Goal: Information Seeking & Learning: Compare options

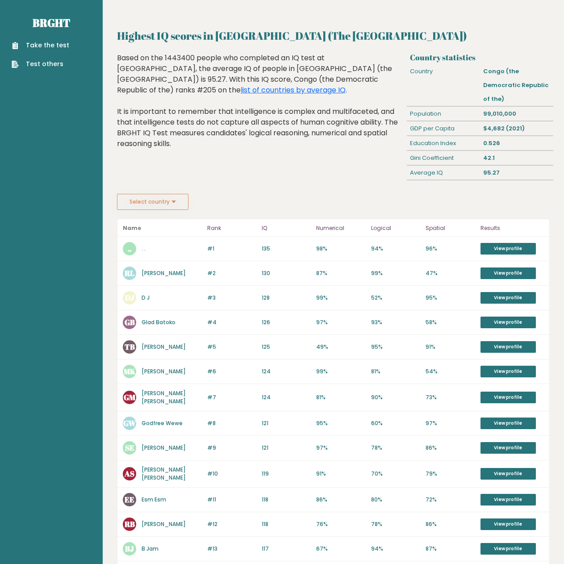
click at [163, 195] on button "Select country" at bounding box center [152, 202] width 71 height 16
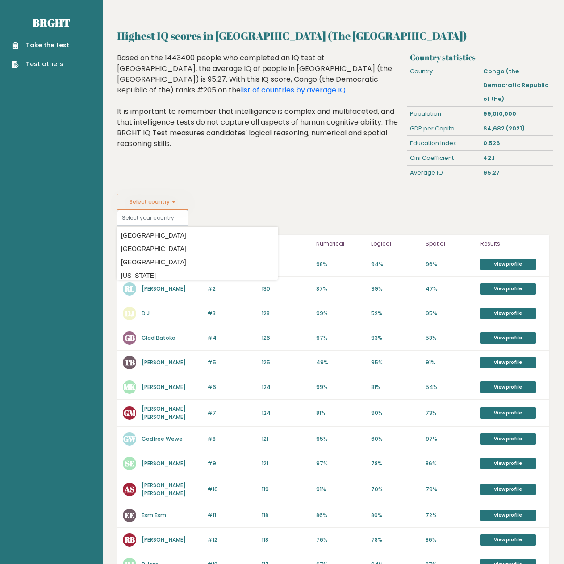
click at [163, 195] on button "Select country" at bounding box center [152, 202] width 71 height 16
click at [152, 259] on option "[GEOGRAPHIC_DATA]" at bounding box center [197, 262] width 156 height 13
type input "[GEOGRAPHIC_DATA]"
click at [236, 214] on fieldset "Select country China Country Afghanistan Albania Algeria American Samoa Andorra…" at bounding box center [197, 210] width 161 height 32
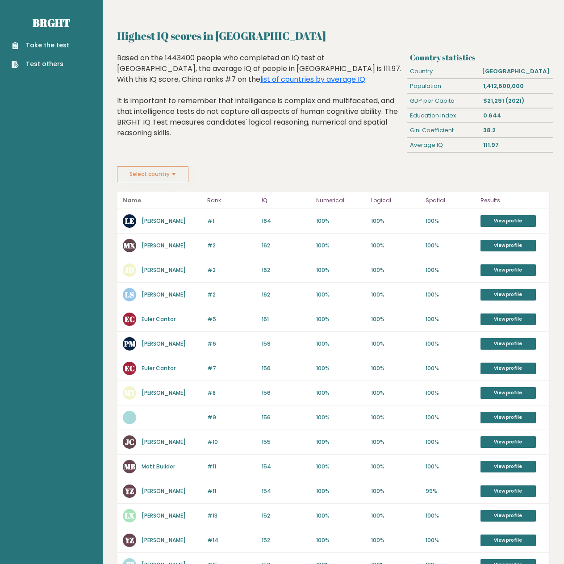
click at [144, 170] on button "Select country" at bounding box center [152, 174] width 71 height 16
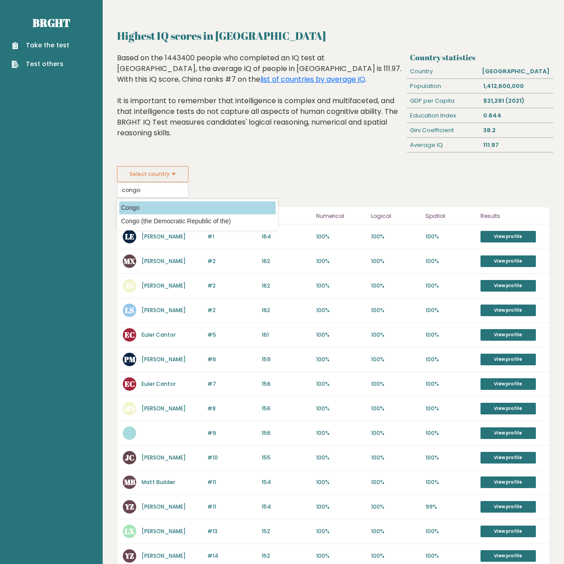
click at [152, 205] on option "Congo" at bounding box center [197, 207] width 156 height 13
type input "Congo"
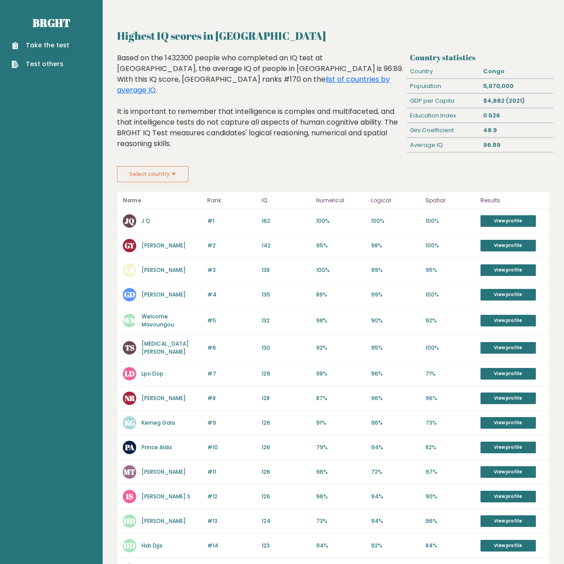
click at [154, 190] on div "Highest IQ scores in Congo Country statistics Country Congo Population 5,970,00…" at bounding box center [333, 369] width 432 height 683
click at [158, 179] on button "Select country" at bounding box center [152, 174] width 71 height 16
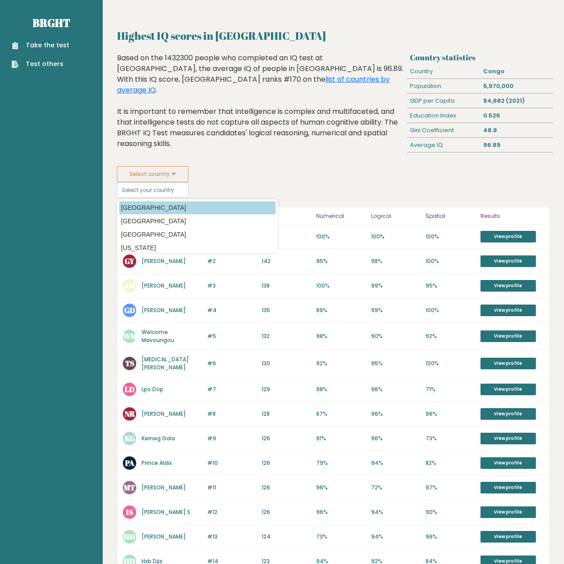
click at [156, 204] on option "[GEOGRAPHIC_DATA]" at bounding box center [197, 207] width 156 height 13
type input "[GEOGRAPHIC_DATA]"
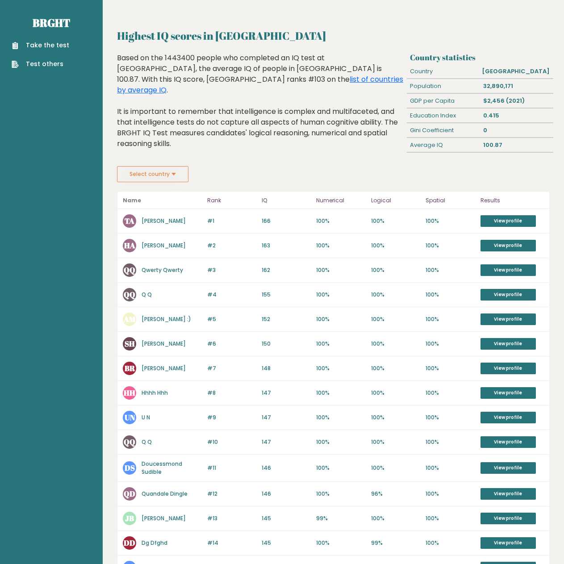
click at [169, 172] on button "Select country" at bounding box center [152, 174] width 71 height 16
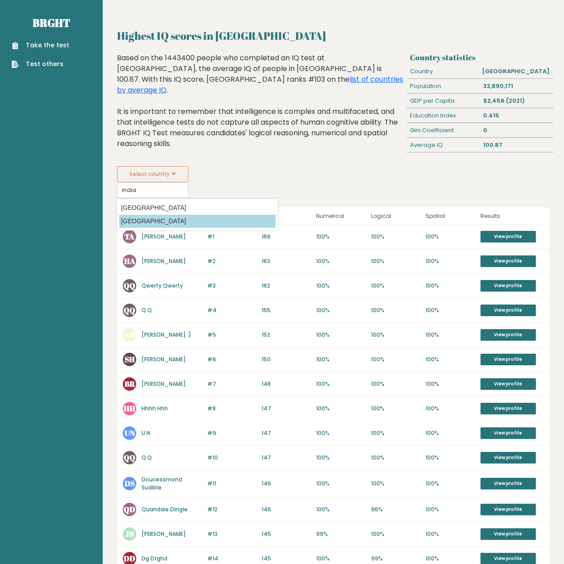
click at [174, 216] on option "[GEOGRAPHIC_DATA]" at bounding box center [197, 221] width 156 height 13
type input "[GEOGRAPHIC_DATA]"
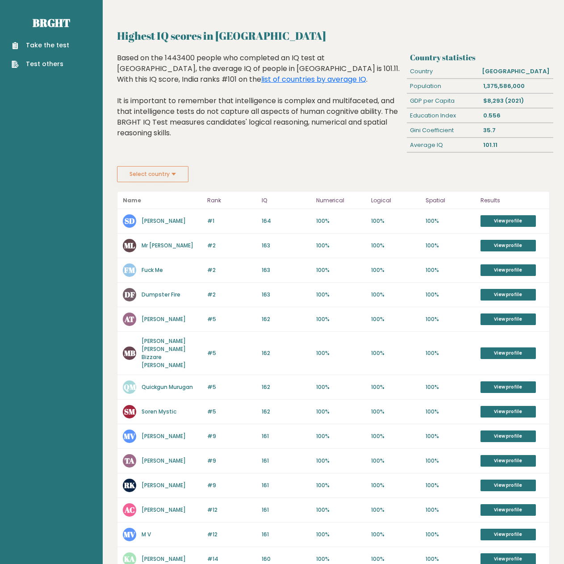
click at [163, 172] on button "Select country" at bounding box center [152, 174] width 71 height 16
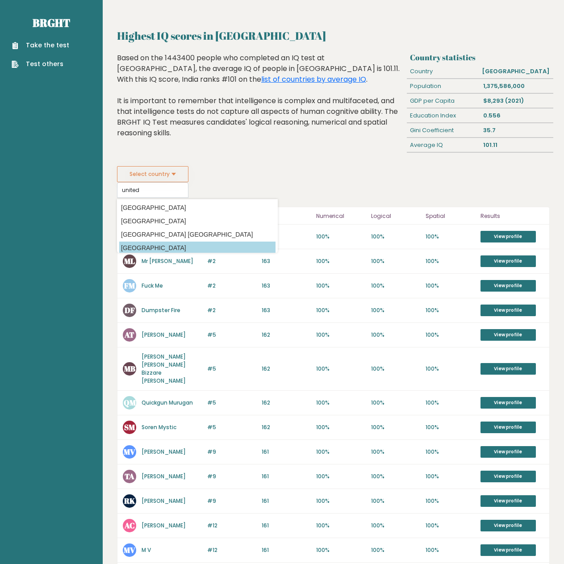
click at [178, 245] on option "[GEOGRAPHIC_DATA]" at bounding box center [197, 247] width 156 height 13
type input "[GEOGRAPHIC_DATA]"
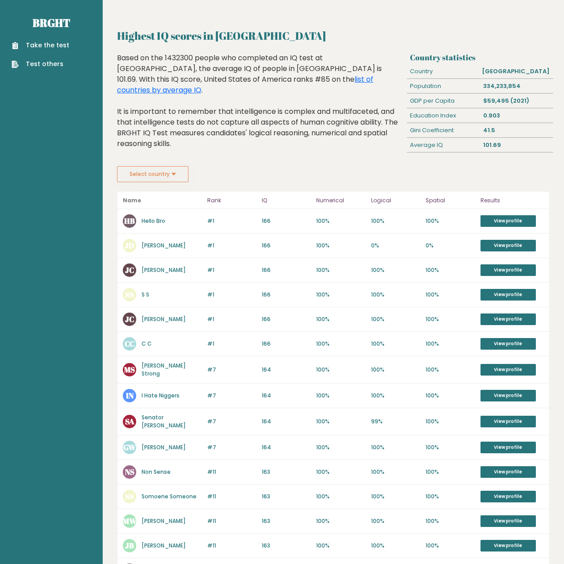
click at [170, 182] on button "Select country" at bounding box center [152, 174] width 71 height 16
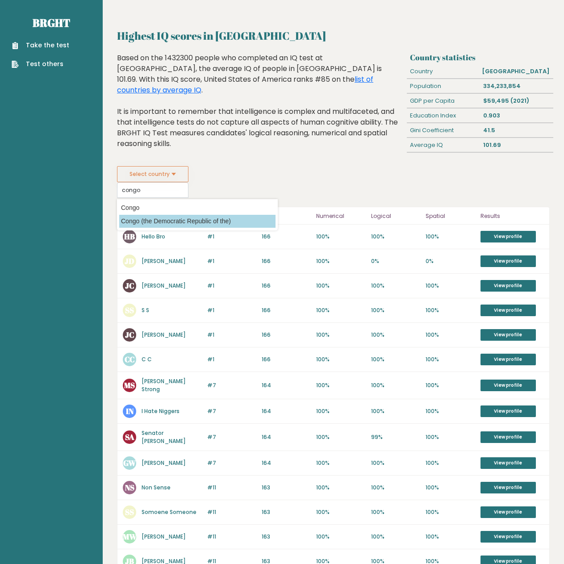
click at [157, 228] on option "Congo (the Democratic Republic of the)" at bounding box center [197, 221] width 156 height 13
type input "Congo (the Democratic Republic of the)"
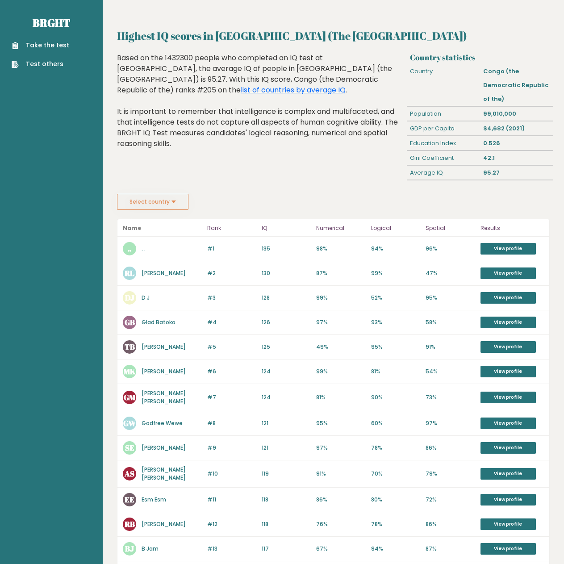
click at [149, 195] on button "Select country" at bounding box center [152, 202] width 71 height 16
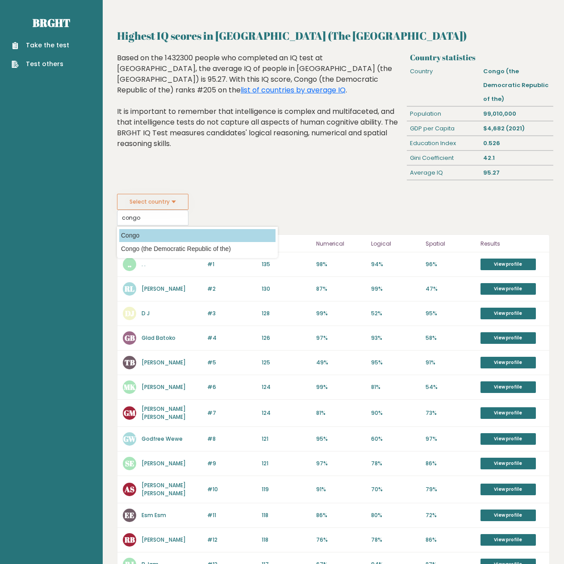
click at [161, 229] on option "Congo" at bounding box center [197, 235] width 156 height 13
type input "Congo"
